Goal: Information Seeking & Learning: Learn about a topic

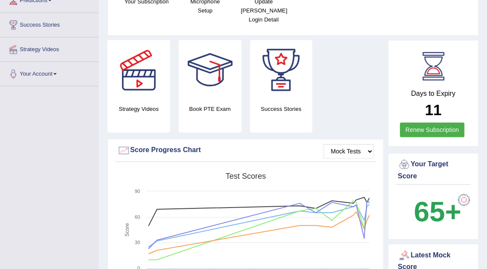
scroll to position [133, 0]
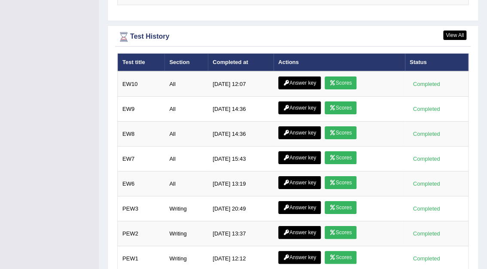
scroll to position [1155, 0]
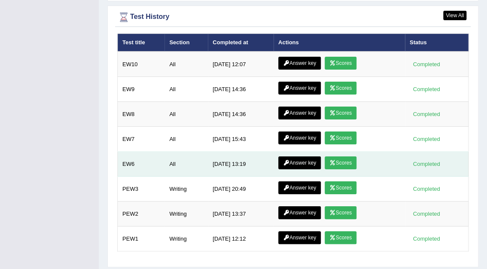
click at [337, 156] on link "Scores" at bounding box center [341, 162] width 32 height 13
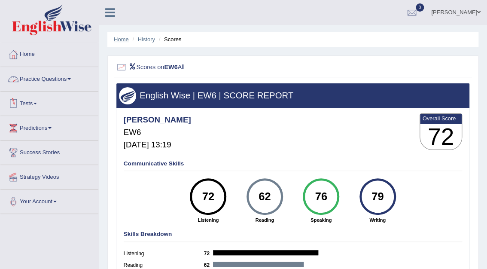
click at [117, 40] on link "Home" at bounding box center [121, 39] width 15 height 6
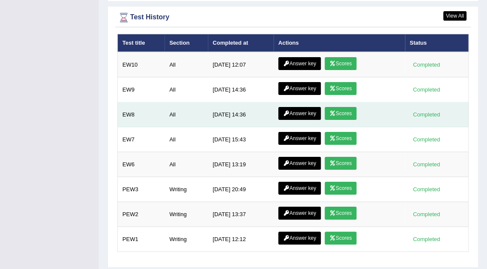
scroll to position [1155, 0]
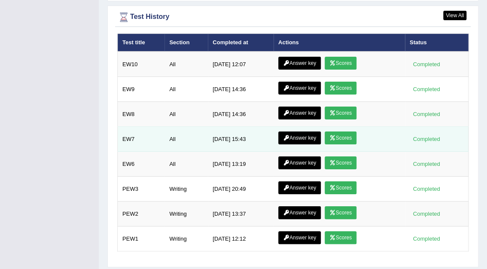
click at [337, 131] on link "Scores" at bounding box center [341, 137] width 32 height 13
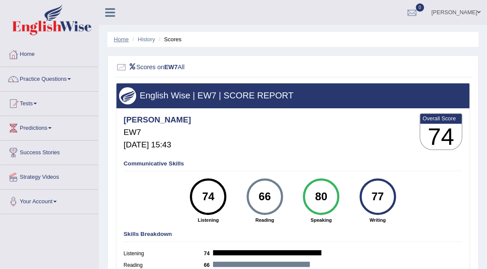
click at [120, 39] on link "Home" at bounding box center [121, 39] width 15 height 6
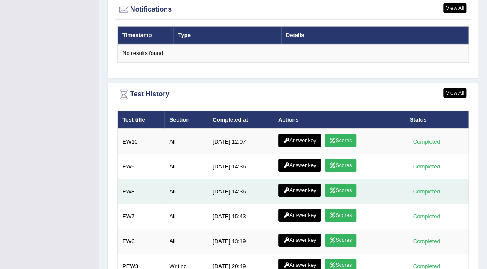
scroll to position [1155, 0]
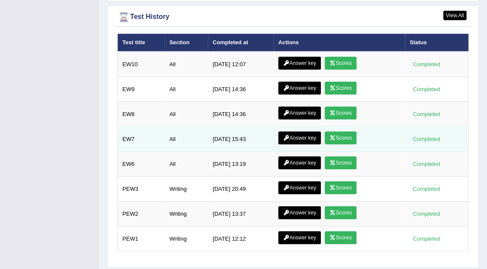
click at [292, 131] on link "Answer key" at bounding box center [299, 137] width 43 height 13
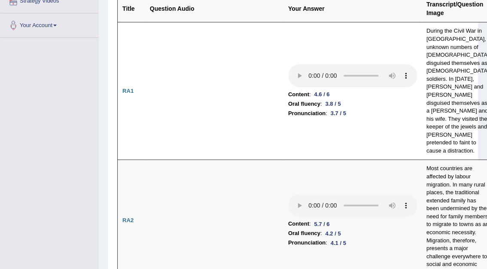
scroll to position [183, 0]
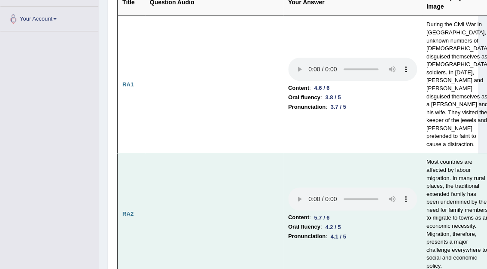
click at [272, 176] on td at bounding box center [214, 214] width 138 height 122
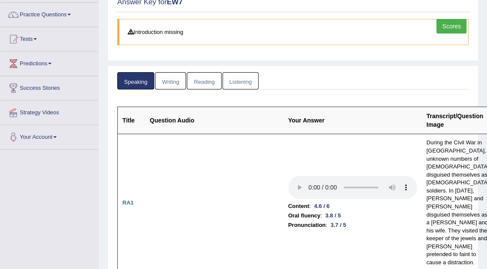
scroll to position [0, 0]
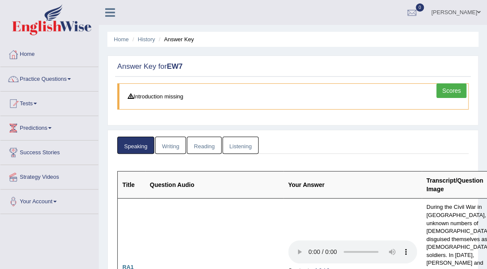
click at [172, 149] on link "Writing" at bounding box center [170, 146] width 31 height 18
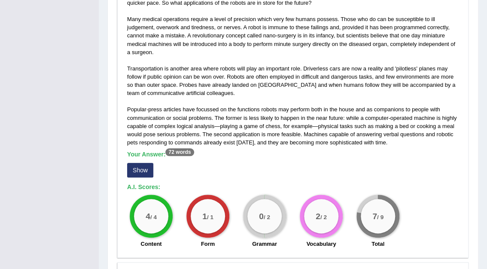
scroll to position [241, 0]
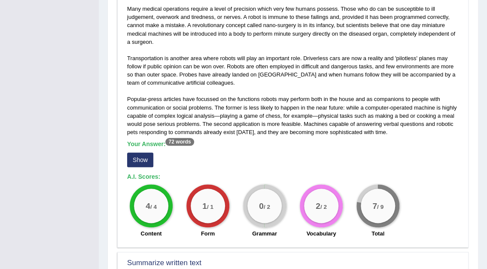
click at [131, 158] on button "Show" at bounding box center [140, 159] width 26 height 15
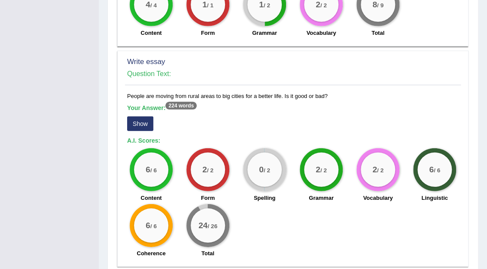
scroll to position [825, 0]
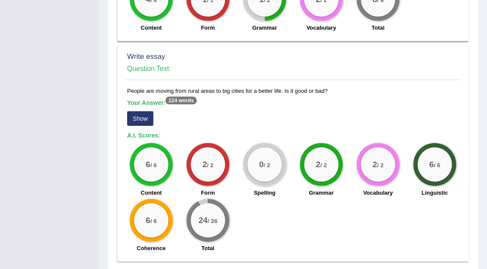
click at [142, 87] on div "People are moving from rural areas to big cities for a better life. Is it good …" at bounding box center [293, 172] width 336 height 170
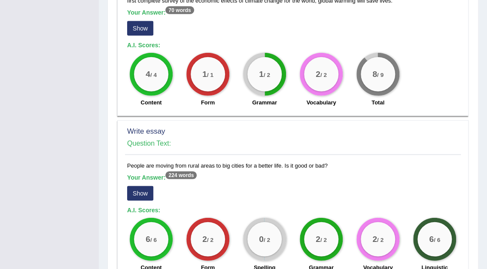
scroll to position [687, 0]
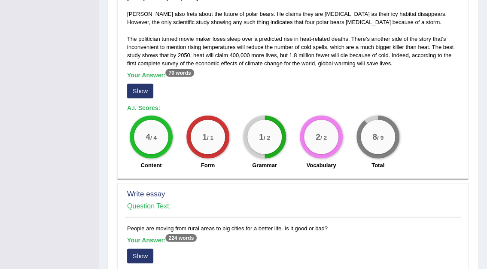
click at [131, 84] on button "Show" at bounding box center [140, 91] width 26 height 15
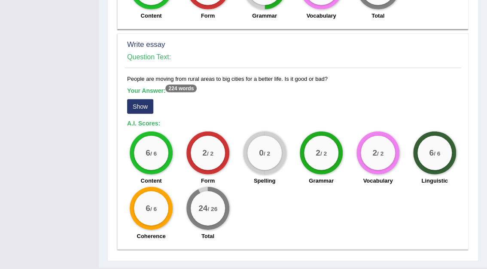
scroll to position [856, 0]
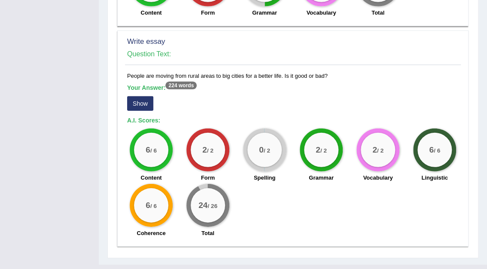
click at [149, 96] on button "Show" at bounding box center [140, 103] width 26 height 15
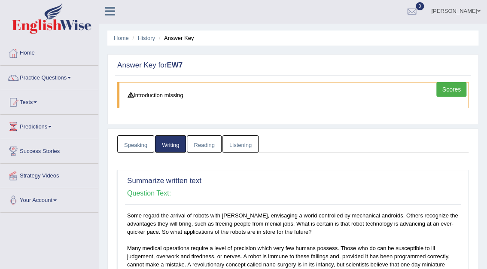
scroll to position [0, 0]
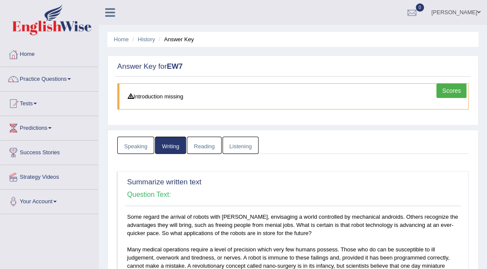
click at [200, 144] on link "Reading" at bounding box center [204, 146] width 34 height 18
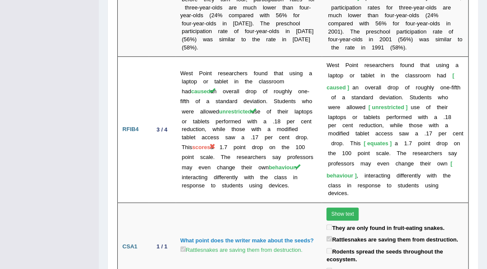
scroll to position [2682, 0]
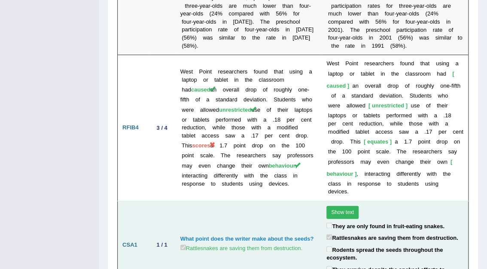
click at [335, 206] on button "Show text" at bounding box center [342, 212] width 32 height 13
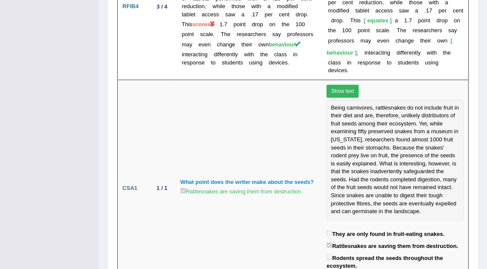
scroll to position [2811, 0]
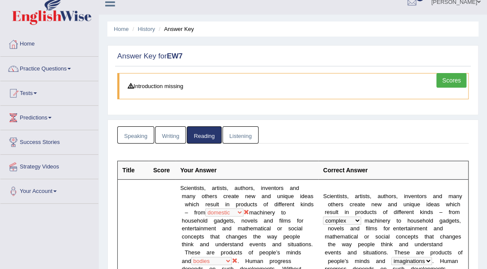
scroll to position [0, 0]
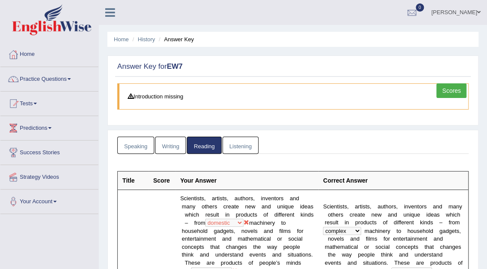
click at [235, 143] on link "Listening" at bounding box center [241, 146] width 36 height 18
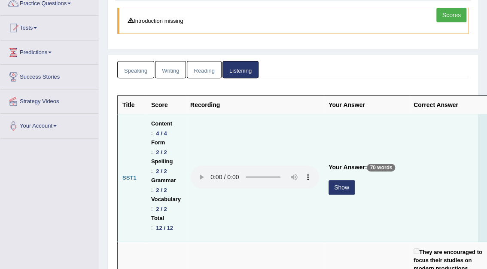
scroll to position [103, 0]
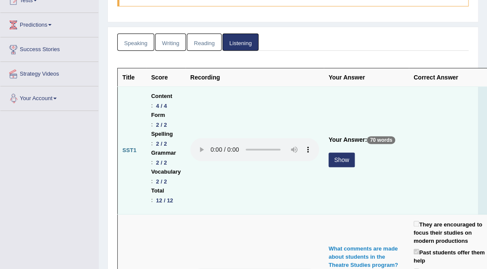
click at [337, 159] on button "Show" at bounding box center [342, 159] width 26 height 15
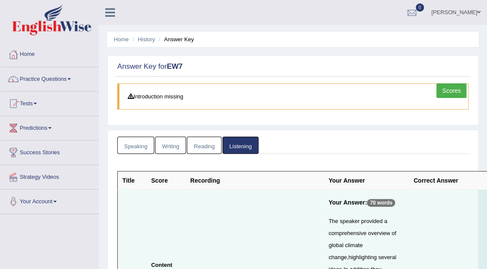
scroll to position [0, 0]
click at [119, 40] on link "Home" at bounding box center [121, 39] width 15 height 6
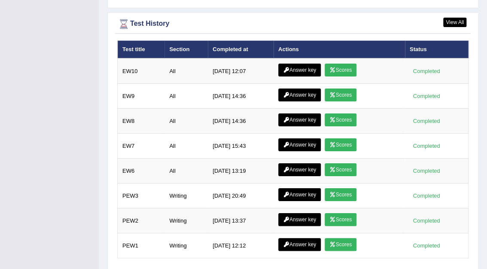
scroll to position [1155, 0]
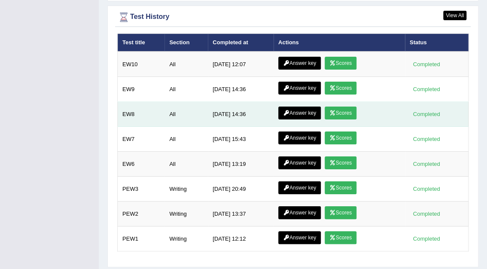
click at [339, 107] on link "Scores" at bounding box center [341, 113] width 32 height 13
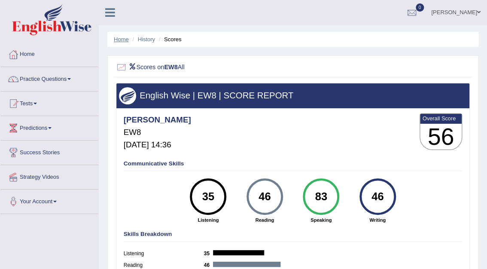
click at [120, 39] on link "Home" at bounding box center [121, 39] width 15 height 6
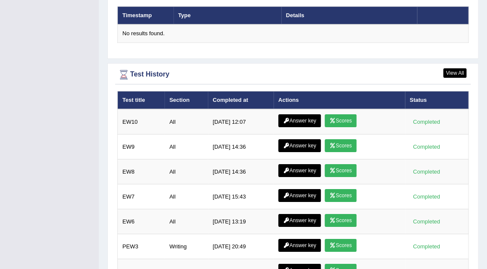
scroll to position [1155, 0]
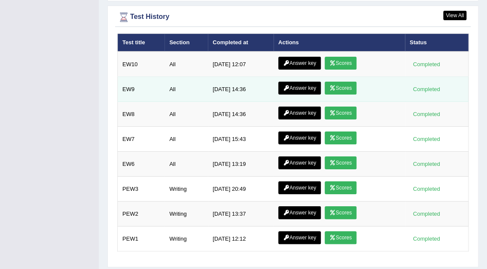
click at [343, 82] on link "Scores" at bounding box center [341, 88] width 32 height 13
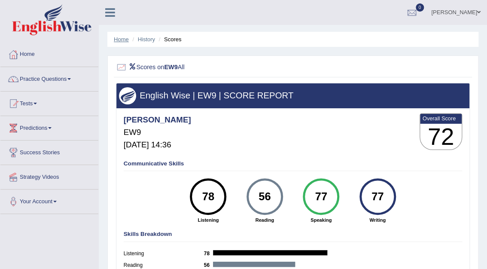
click at [124, 40] on link "Home" at bounding box center [121, 39] width 15 height 6
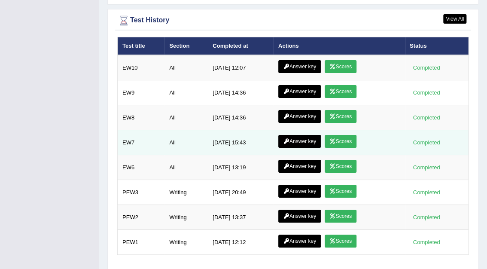
scroll to position [1155, 0]
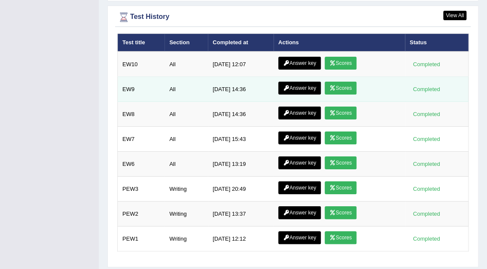
click at [339, 82] on link "Scores" at bounding box center [341, 88] width 32 height 13
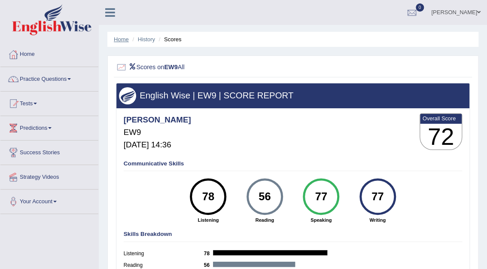
click at [125, 38] on link "Home" at bounding box center [121, 39] width 15 height 6
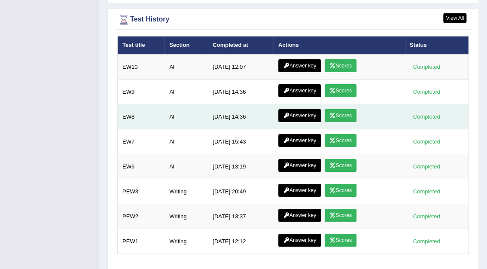
scroll to position [1155, 0]
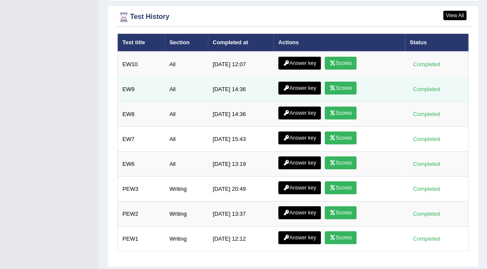
click at [340, 82] on link "Scores" at bounding box center [341, 88] width 32 height 13
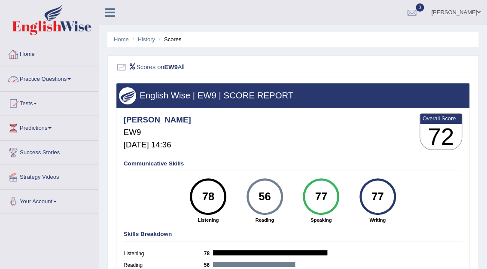
click at [118, 36] on link "Home" at bounding box center [121, 39] width 15 height 6
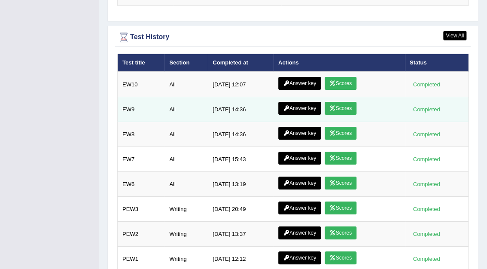
scroll to position [1155, 0]
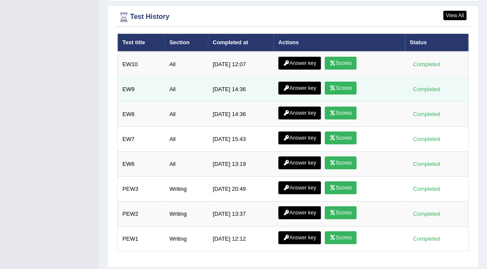
click at [296, 82] on link "Answer key" at bounding box center [299, 88] width 43 height 13
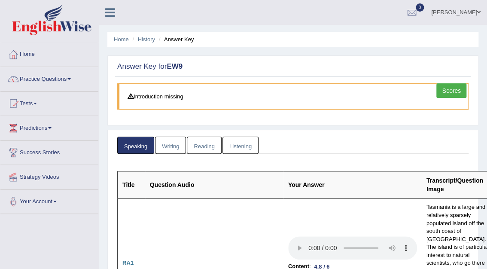
click at [170, 148] on link "Writing" at bounding box center [170, 146] width 31 height 18
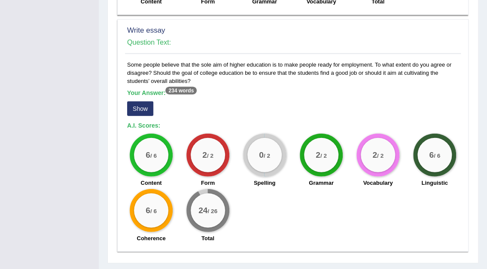
scroll to position [725, 0]
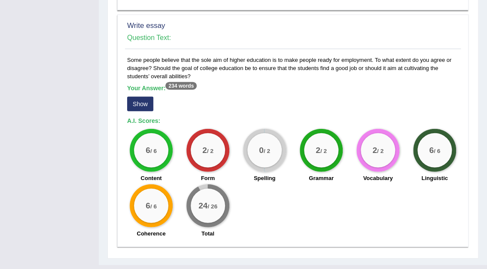
click at [137, 97] on button "Show" at bounding box center [140, 104] width 26 height 15
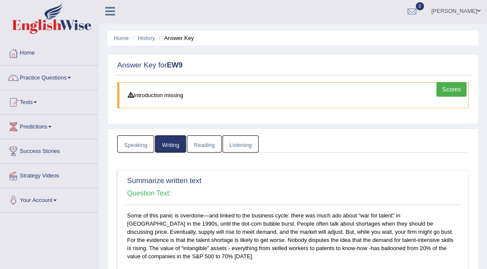
scroll to position [0, 0]
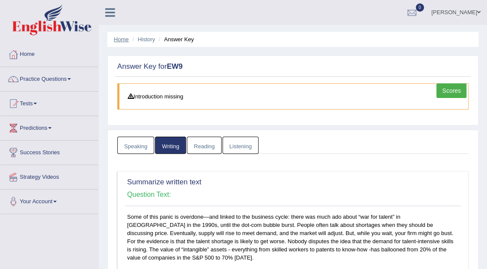
click at [117, 37] on link "Home" at bounding box center [121, 39] width 15 height 6
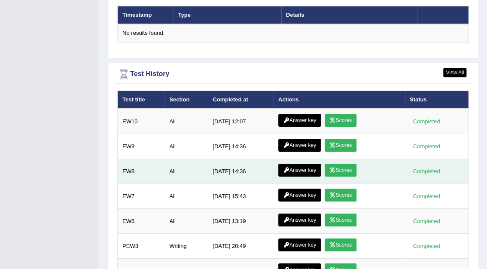
scroll to position [1100, 0]
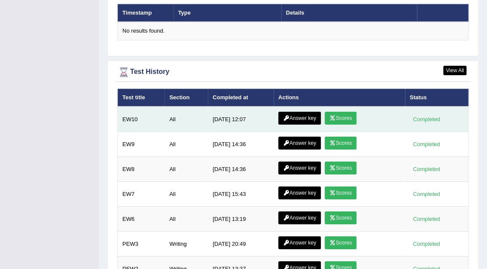
click at [335, 112] on link "Scores" at bounding box center [341, 118] width 32 height 13
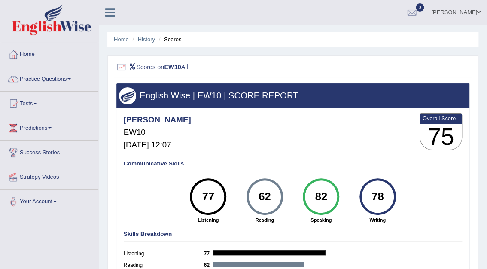
click at [285, 16] on ul "Mohita Negi Toggle navigation Username: Mohita Access Type: Online Subscription…" at bounding box center [351, 12] width 272 height 24
click at [32, 101] on link "Tests" at bounding box center [49, 101] width 98 height 21
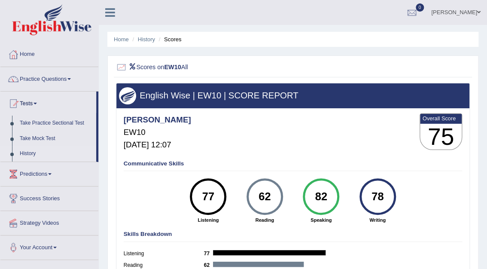
click at [27, 153] on link "History" at bounding box center [56, 153] width 80 height 15
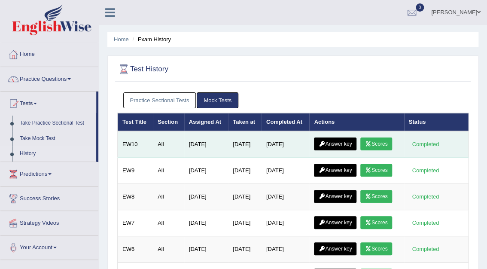
click at [333, 143] on link "Answer key" at bounding box center [335, 143] width 43 height 13
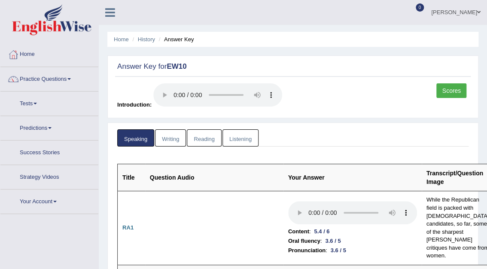
click at [204, 139] on link "Reading" at bounding box center [204, 138] width 34 height 18
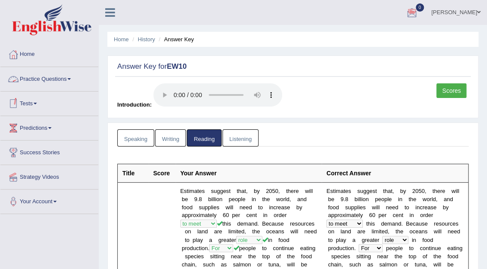
click at [148, 131] on link "Speaking" at bounding box center [135, 138] width 37 height 18
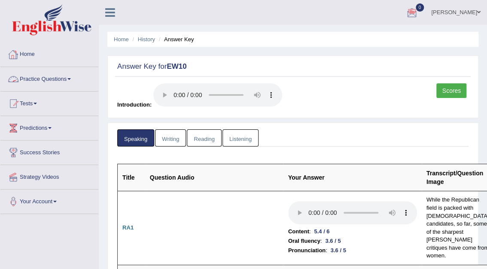
click at [33, 79] on link "Practice Questions" at bounding box center [49, 77] width 98 height 21
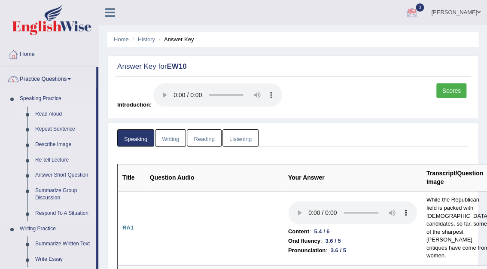
click at [45, 113] on link "Read Aloud" at bounding box center [63, 114] width 65 height 15
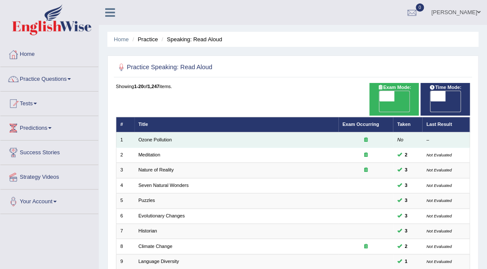
click at [366, 137] on icon at bounding box center [365, 139] width 3 height 5
click at [168, 137] on link "Ozone Pollution" at bounding box center [155, 139] width 34 height 5
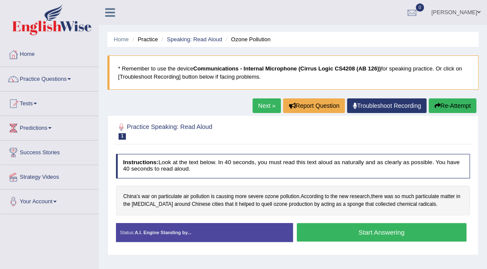
click at [383, 231] on button "Start Answering" at bounding box center [382, 232] width 170 height 18
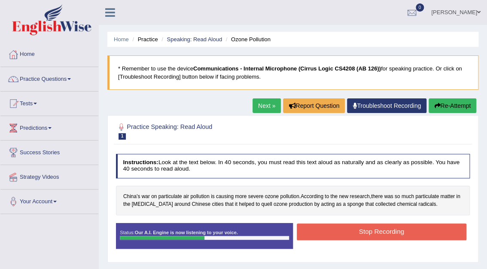
click at [383, 230] on button "Stop Recording" at bounding box center [382, 231] width 170 height 17
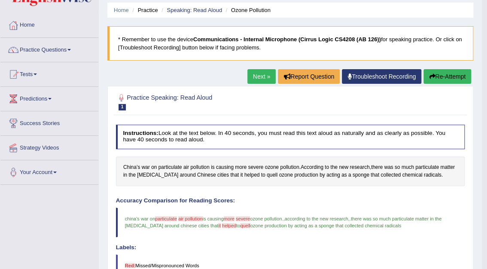
scroll to position [12, 0]
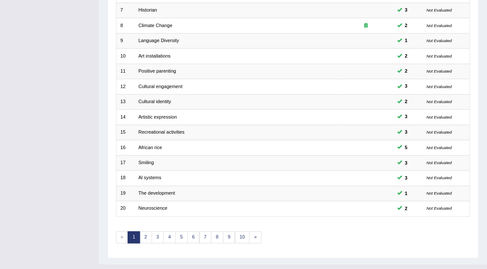
scroll to position [226, 0]
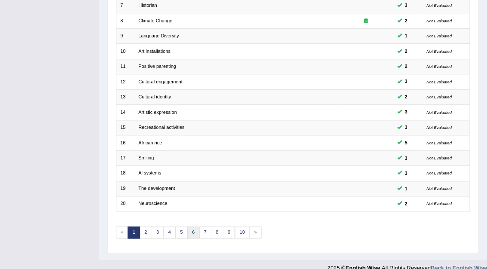
click at [191, 226] on link "6" at bounding box center [193, 232] width 12 height 12
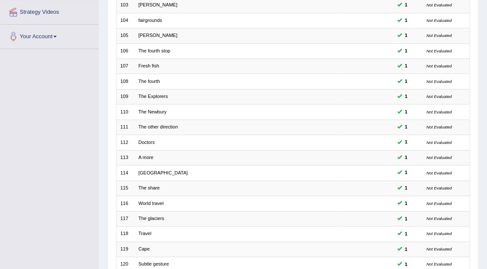
scroll to position [219, 0]
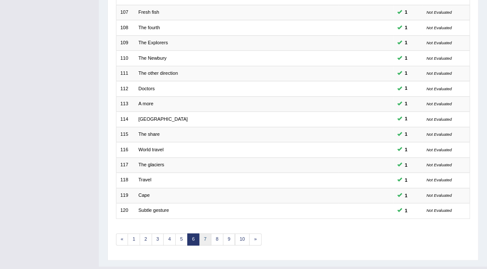
click at [206, 233] on link "7" at bounding box center [205, 239] width 12 height 12
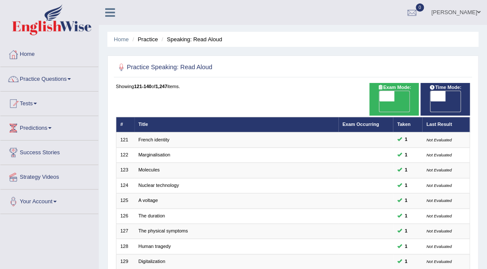
scroll to position [226, 0]
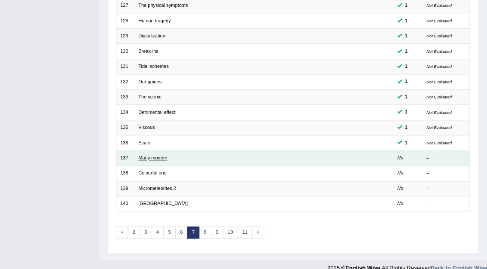
click at [155, 155] on link "Many modern" at bounding box center [152, 157] width 29 height 5
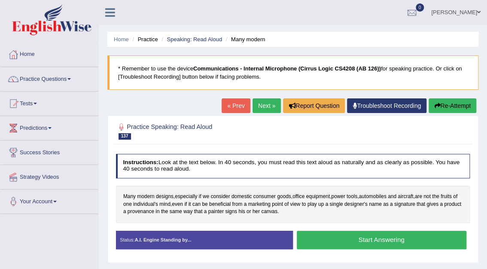
click at [370, 235] on button "Start Answering" at bounding box center [382, 240] width 170 height 18
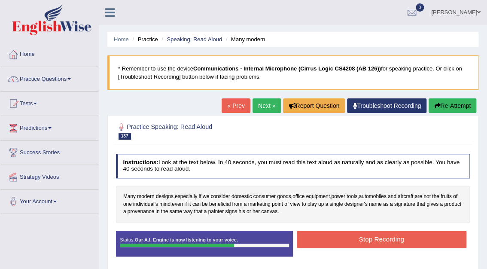
click at [378, 239] on button "Stop Recording" at bounding box center [382, 239] width 170 height 17
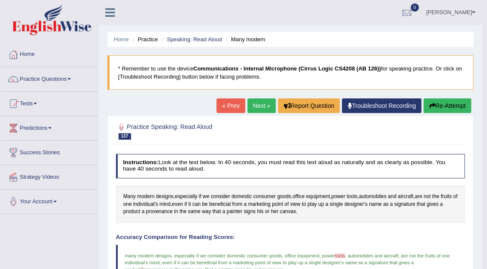
click at [271, 98] on link "Next »" at bounding box center [261, 105] width 28 height 15
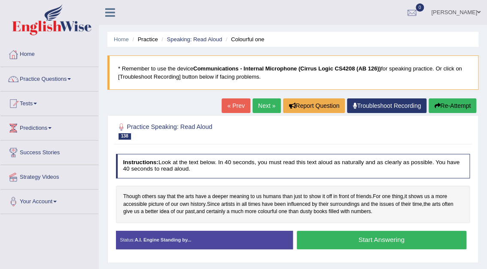
click at [373, 244] on button "Start Answering" at bounding box center [382, 240] width 170 height 18
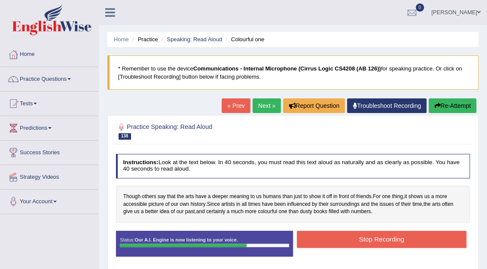
click at [373, 244] on button "Stop Recording" at bounding box center [382, 239] width 170 height 17
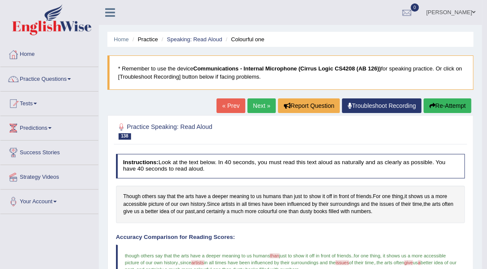
click at [261, 103] on link "Next »" at bounding box center [261, 105] width 28 height 15
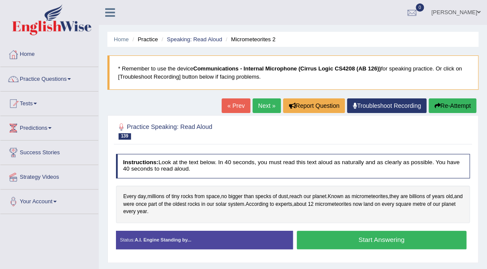
click at [362, 240] on button "Start Answering" at bounding box center [382, 240] width 170 height 18
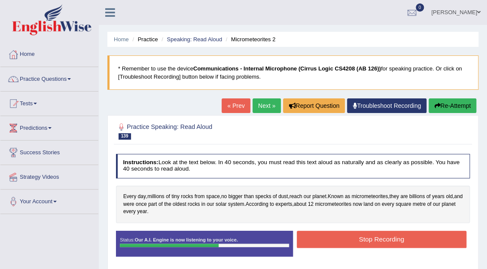
click at [371, 241] on button "Stop Recording" at bounding box center [382, 239] width 170 height 17
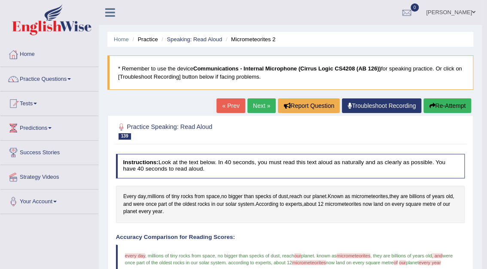
click at [263, 105] on link "Next »" at bounding box center [261, 105] width 28 height 15
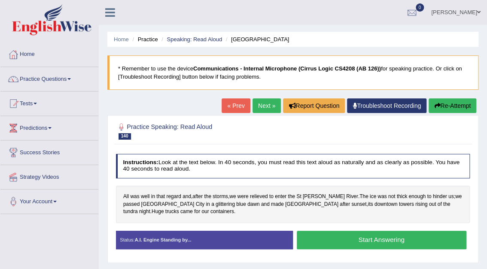
click at [373, 240] on button "Start Answering" at bounding box center [382, 240] width 170 height 18
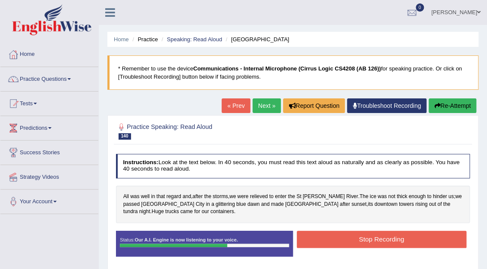
click at [373, 240] on button "Stop Recording" at bounding box center [382, 239] width 170 height 17
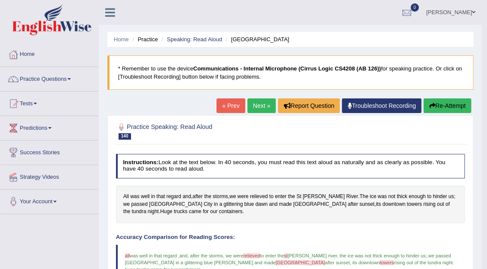
click at [27, 56] on link "Home" at bounding box center [49, 53] width 98 height 21
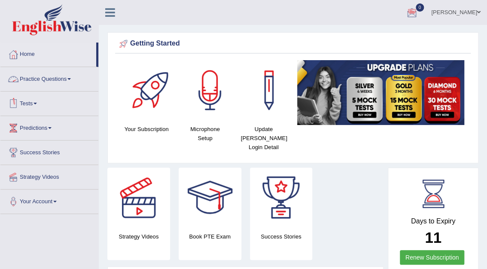
click at [26, 103] on link "Tests" at bounding box center [49, 101] width 98 height 21
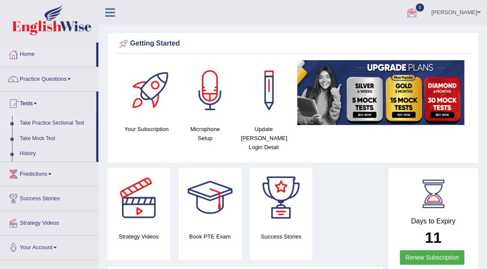
click at [42, 122] on link "Take Practice Sectional Test" at bounding box center [56, 123] width 80 height 15
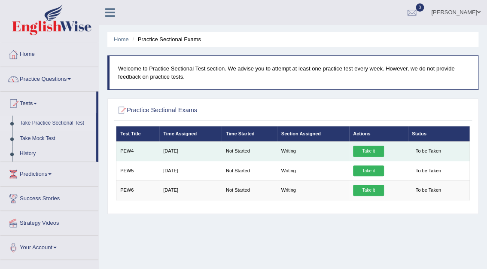
click at [376, 153] on link "Take it" at bounding box center [368, 151] width 31 height 11
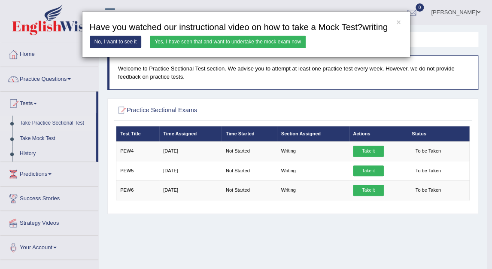
click at [237, 43] on link "Yes, I have seen that and want to undertake the mock exam now" at bounding box center [228, 42] width 156 height 12
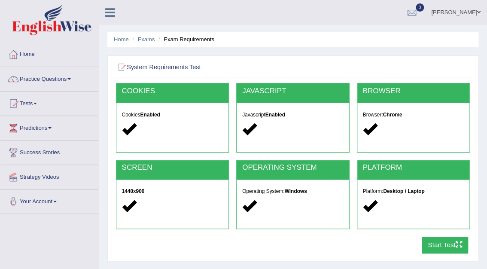
click at [448, 246] on button "Start Test" at bounding box center [445, 245] width 47 height 17
